Goal: Information Seeking & Learning: Learn about a topic

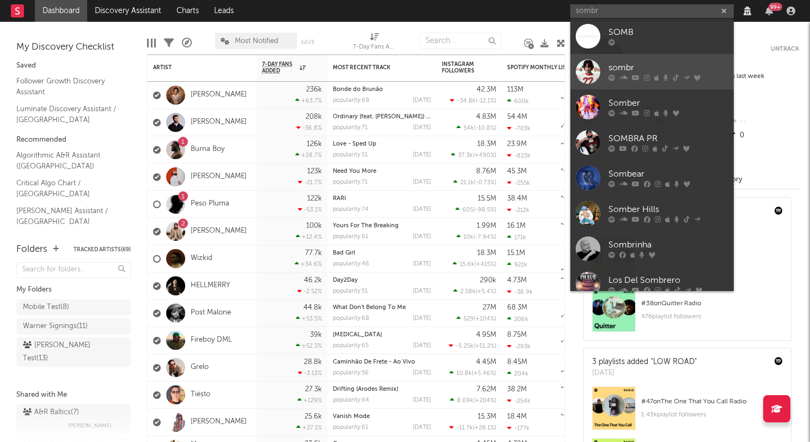
type input "sombr"
click at [644, 64] on div "sombr" at bounding box center [668, 68] width 120 height 13
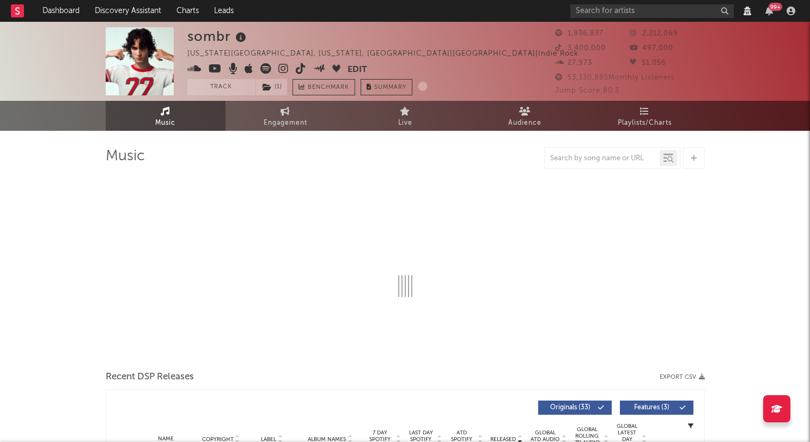
select select "View all"
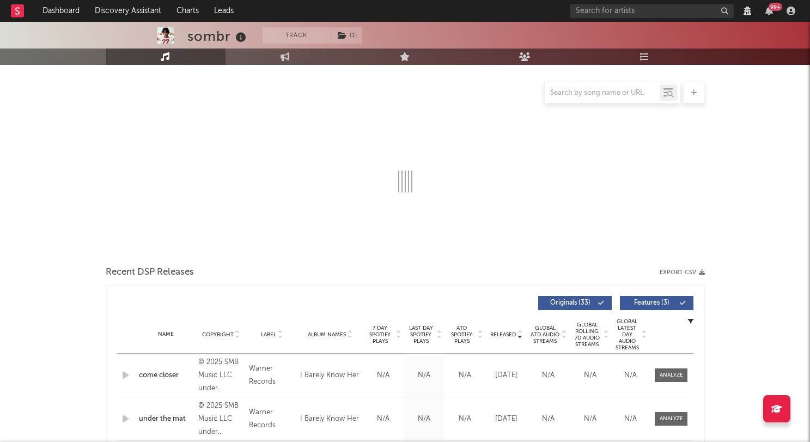
scroll to position [119, 0]
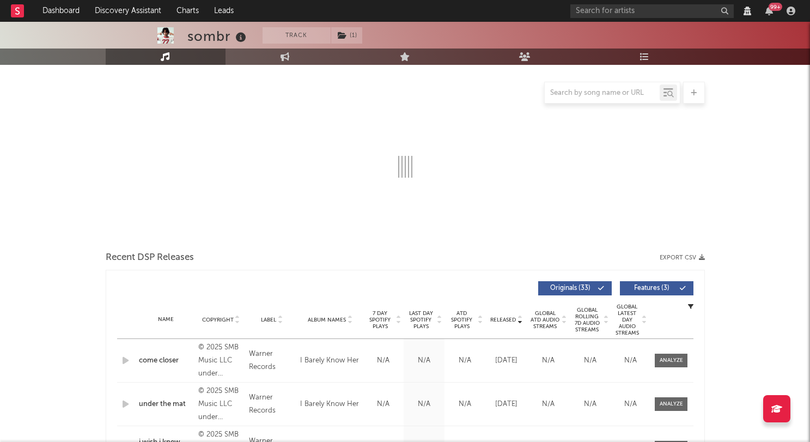
select select "6m"
select select "View all"
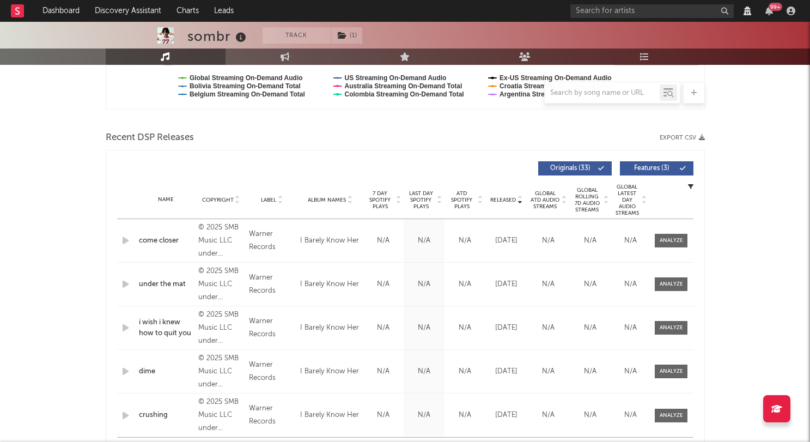
scroll to position [0, 0]
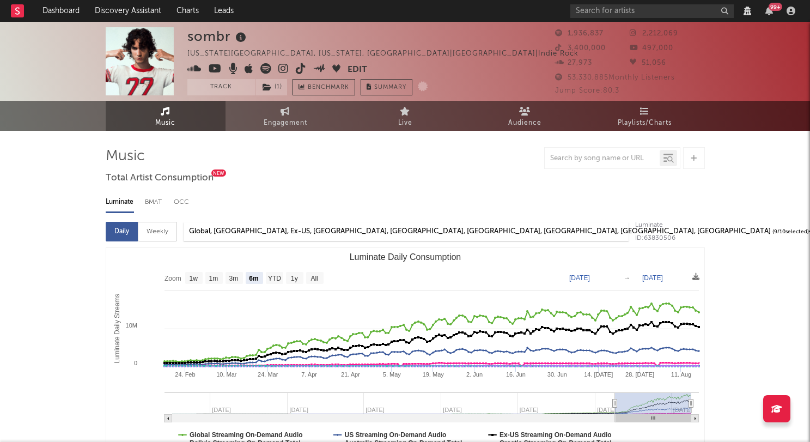
click at [405, 53] on div "New York City, New York, United States | United States | Indie Rock" at bounding box center [395, 53] width 416 height 13
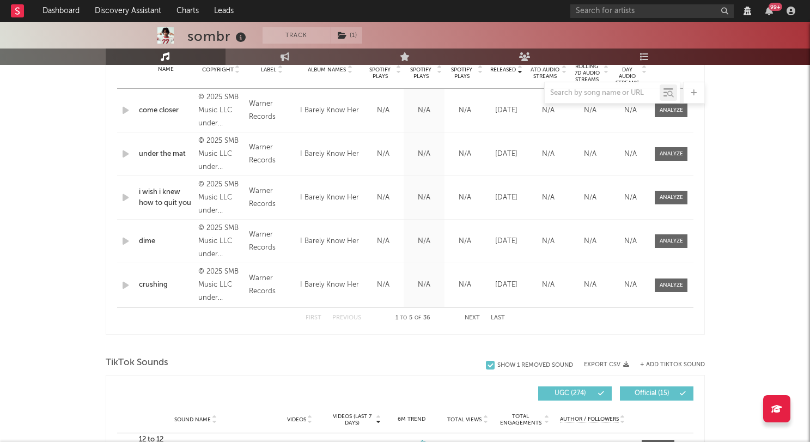
scroll to position [434, 0]
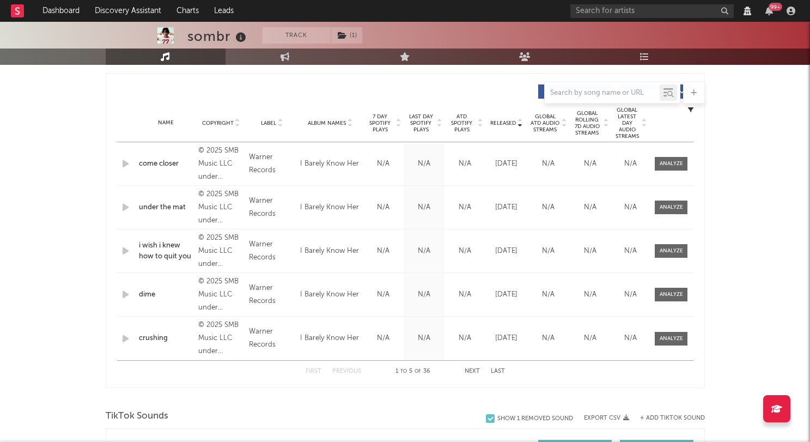
click at [422, 88] on div at bounding box center [405, 93] width 599 height 22
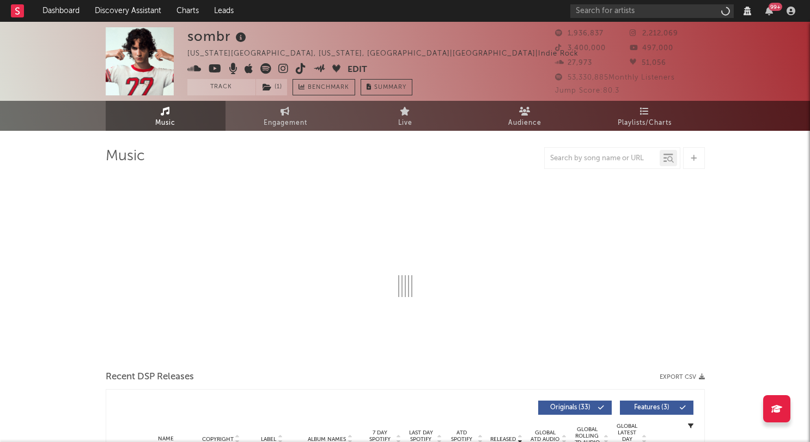
select select "View all"
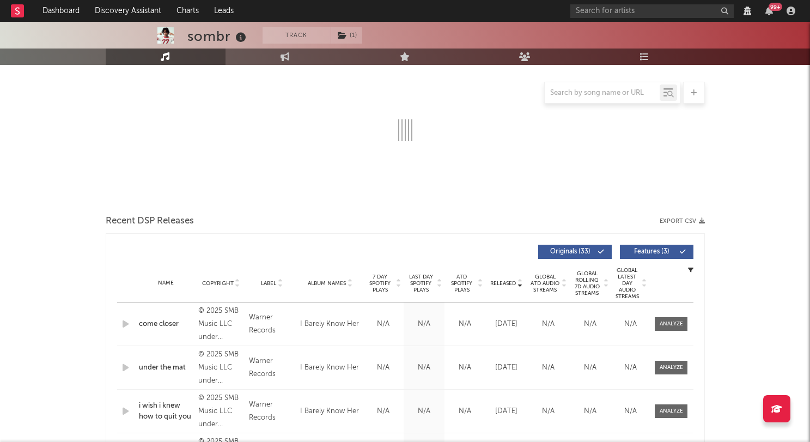
select select "6m"
select select "View all"
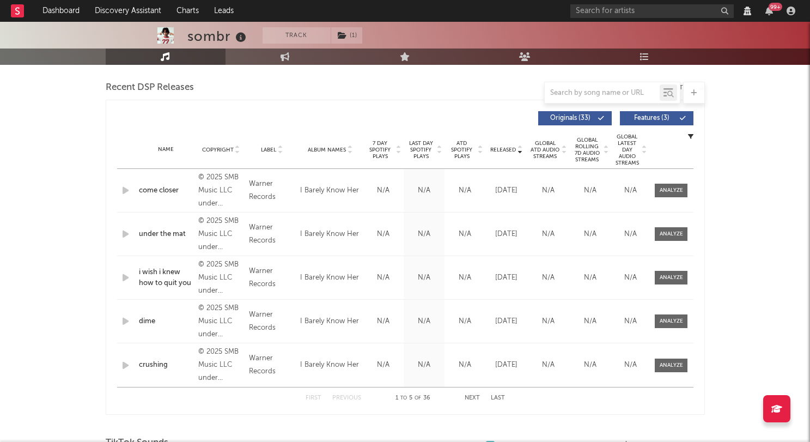
scroll to position [409, 0]
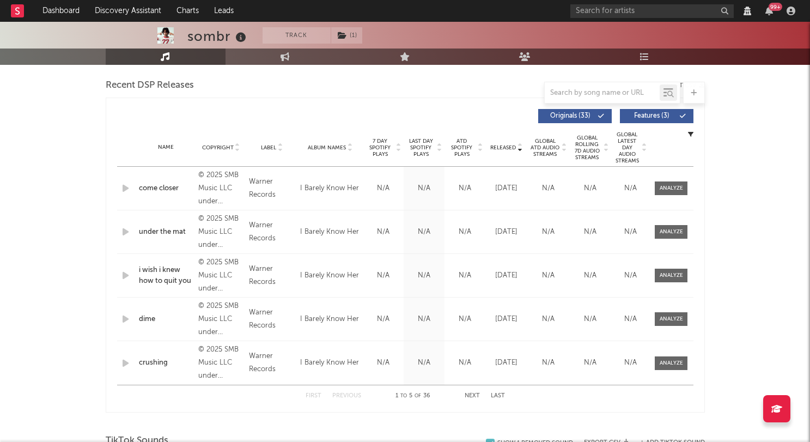
click at [474, 395] on button "Next" at bounding box center [472, 396] width 15 height 6
select select "View all"
select select "6m"
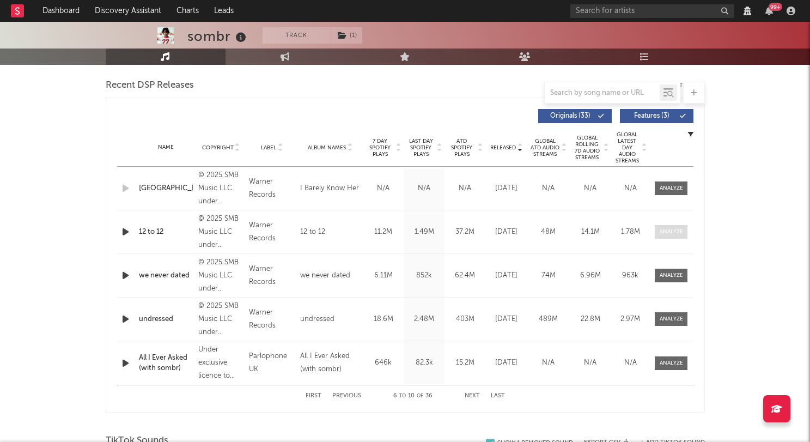
click at [676, 232] on div at bounding box center [671, 232] width 23 height 8
select select "View all"
select select "6m"
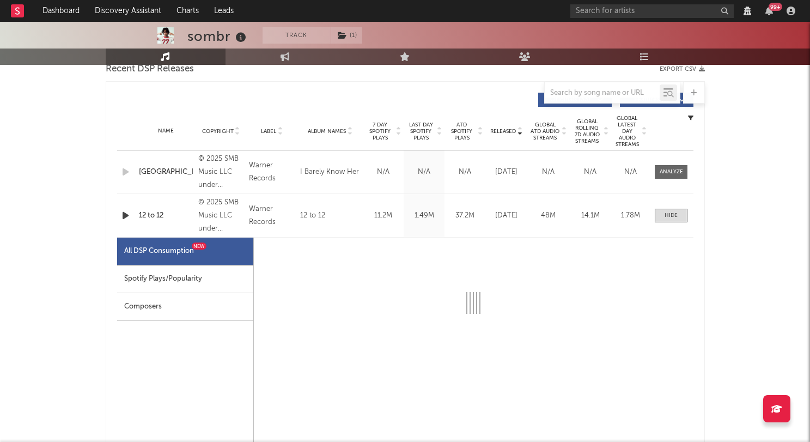
scroll to position [426, 0]
click at [208, 272] on div "Spotify Plays/Popularity" at bounding box center [185, 279] width 136 height 28
select select "1w"
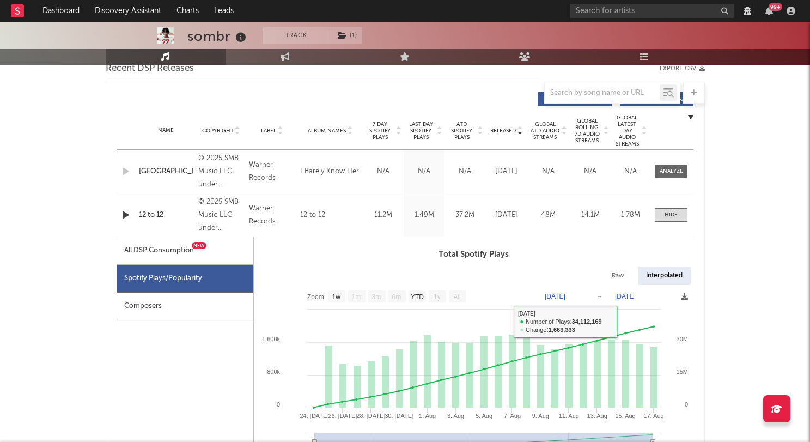
click at [623, 274] on div "Raw" at bounding box center [618, 275] width 29 height 19
select select "1w"
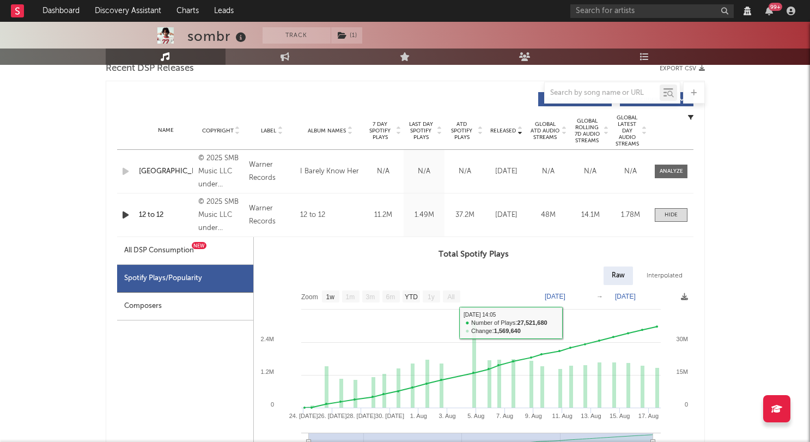
click at [657, 275] on div "Interpolated" at bounding box center [664, 275] width 52 height 19
select select "1w"
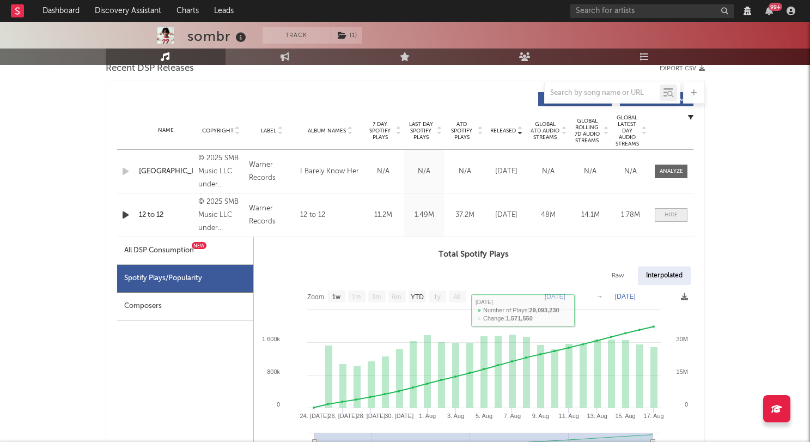
click at [663, 215] on span at bounding box center [671, 215] width 33 height 14
select select "View all"
select select "6m"
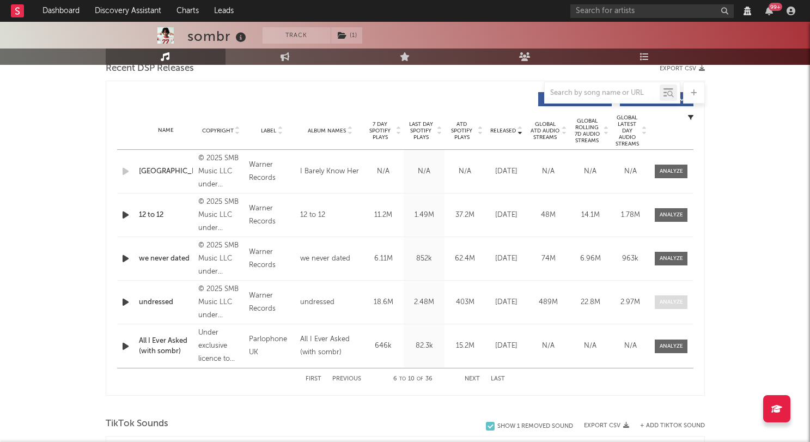
click at [676, 302] on div at bounding box center [671, 302] width 23 height 8
select select "View all"
select select "6m"
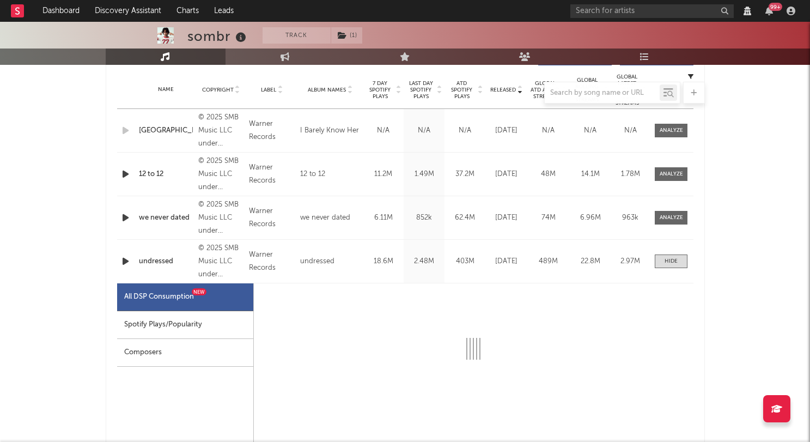
scroll to position [470, 0]
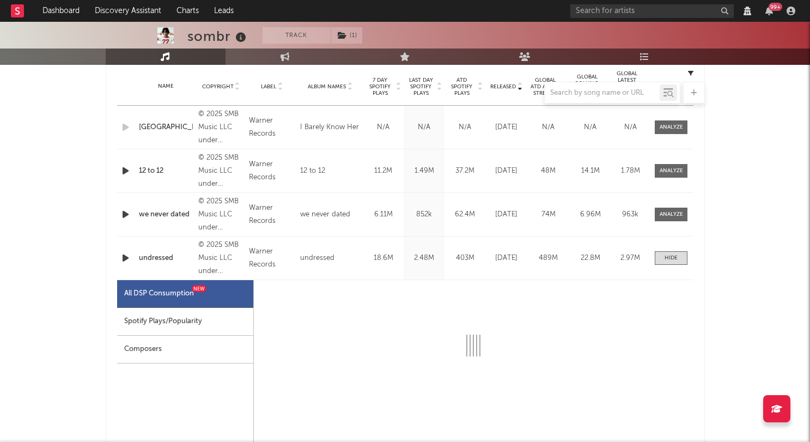
click at [663, 222] on div "Name we never dated Copyright © 2025 SMB Music LLC under exclusive license to W…" at bounding box center [405, 214] width 576 height 43
click at [664, 212] on div at bounding box center [671, 214] width 23 height 8
select select "View all"
select select "6m"
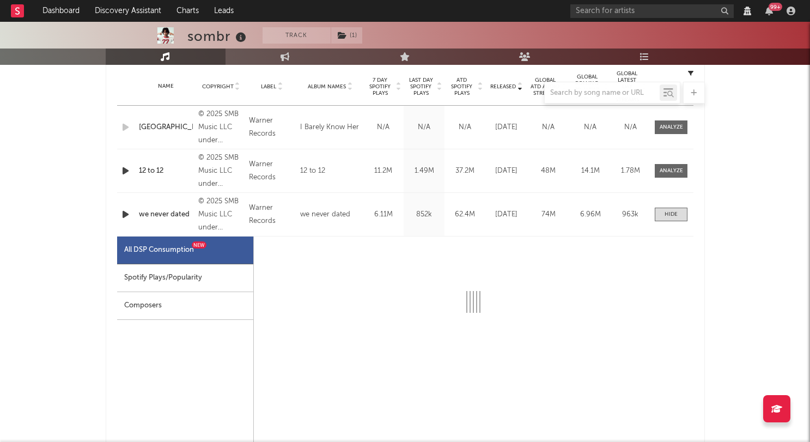
click at [181, 278] on div "Spotify Plays/Popularity" at bounding box center [185, 278] width 136 height 28
select select "1w"
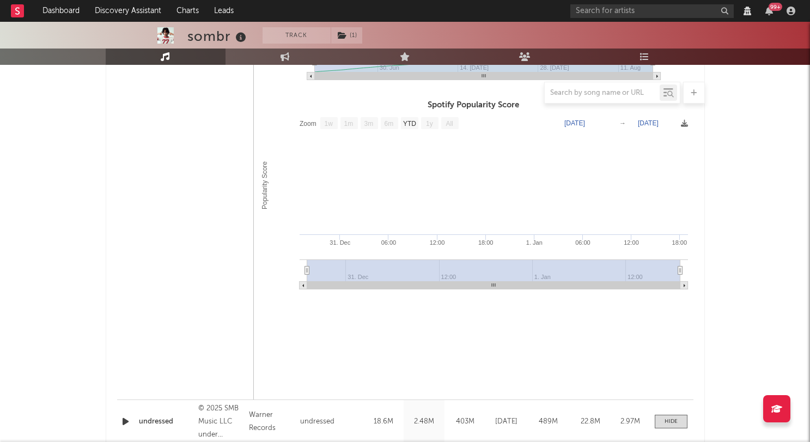
scroll to position [1046, 0]
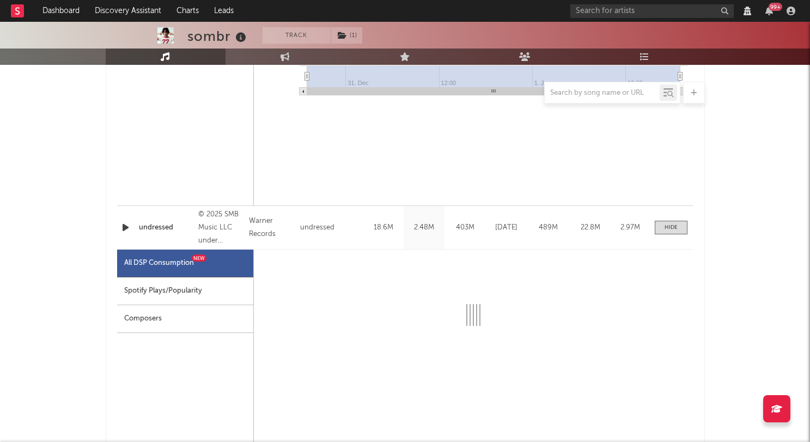
click at [189, 290] on div "Spotify Plays/Popularity" at bounding box center [185, 291] width 136 height 28
select select "1w"
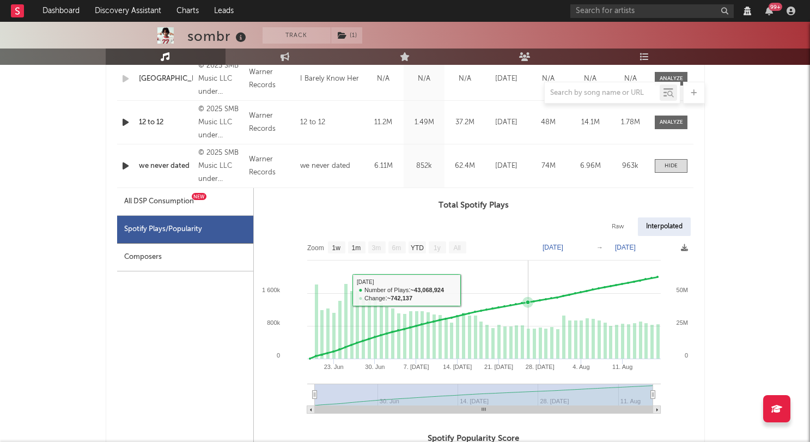
scroll to position [521, 0]
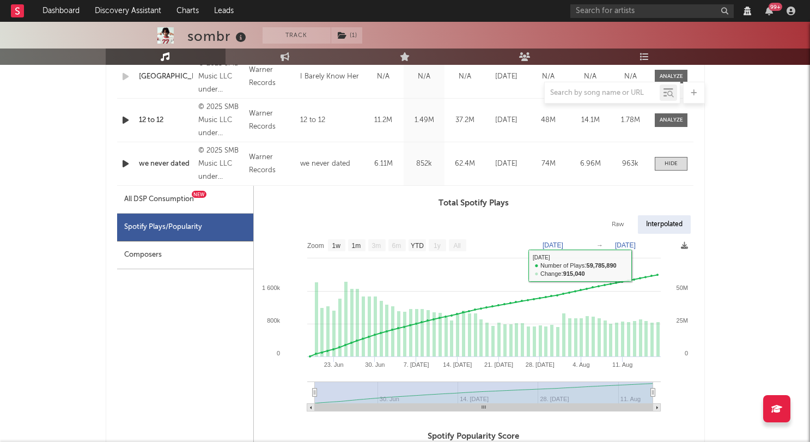
click at [181, 202] on div "All DSP Consumption New" at bounding box center [159, 199] width 70 height 13
select select "1w"
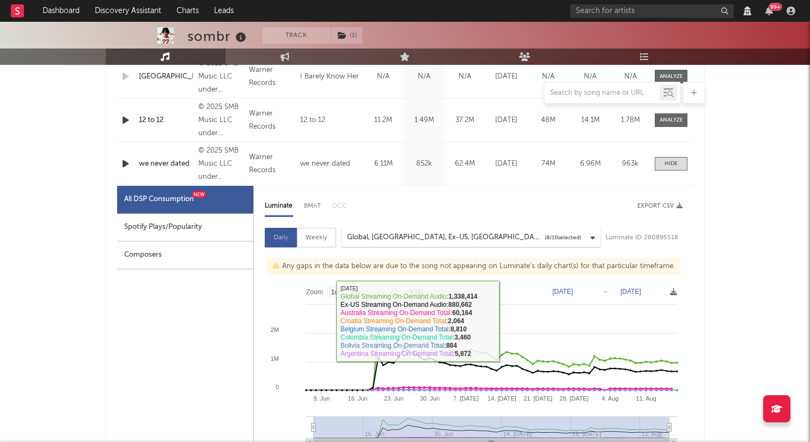
click at [123, 211] on div "All DSP Consumption New" at bounding box center [185, 200] width 136 height 28
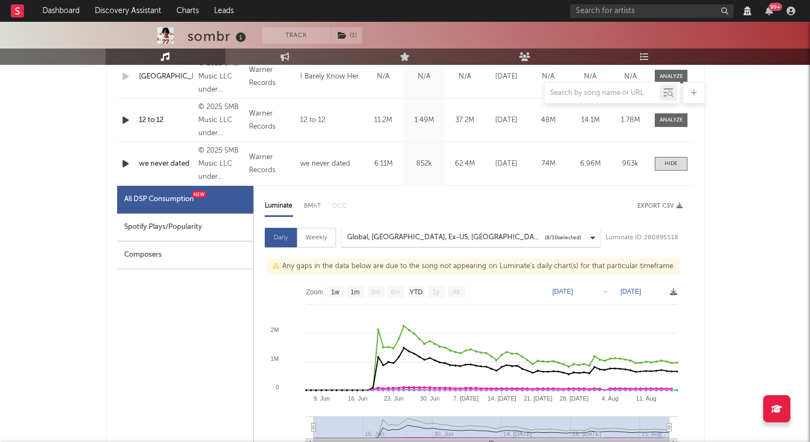
click at [144, 229] on div "Spotify Plays/Popularity" at bounding box center [185, 228] width 136 height 28
select select "1w"
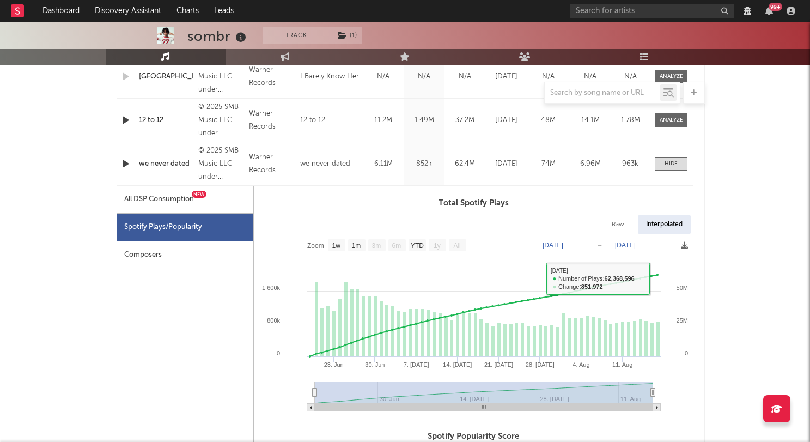
click at [627, 230] on div "Raw" at bounding box center [618, 224] width 29 height 19
select select "1w"
